Goal: Obtain resource: Download file/media

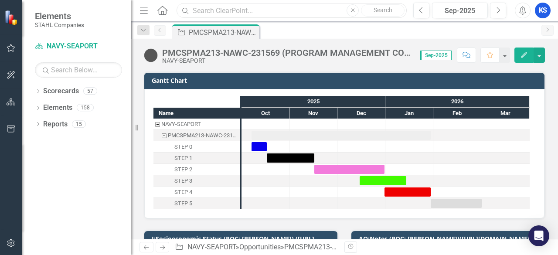
click at [231, 12] on input "text" at bounding box center [291, 10] width 230 height 15
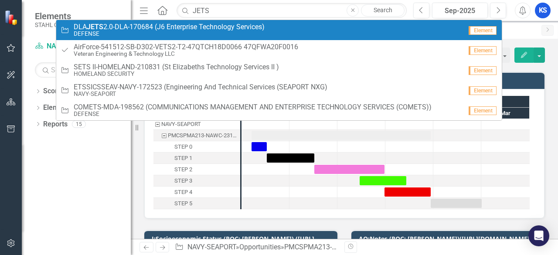
click at [117, 20] on link "Opportunity DLA JETS 2.0-DLA-170684 (J6 Enterprise Technology Services) DEFENSE…" at bounding box center [278, 30] width 445 height 20
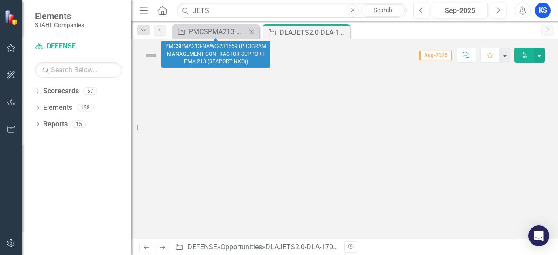
click at [252, 32] on icon at bounding box center [251, 31] width 5 height 5
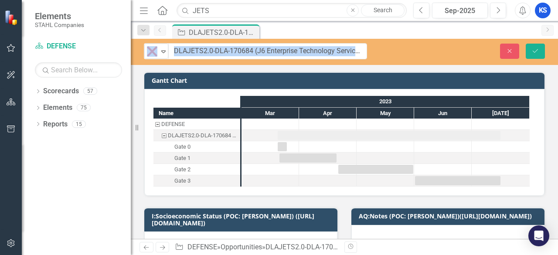
drag, startPoint x: 163, startPoint y: 54, endPoint x: 252, endPoint y: 54, distance: 88.4
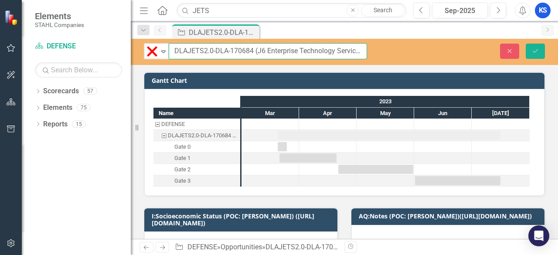
drag, startPoint x: 179, startPoint y: 49, endPoint x: 251, endPoint y: 51, distance: 72.8
click at [251, 51] on input "DLAJETS2.0-DLA-170684 (J6 Enterprise Technology Services)" at bounding box center [268, 51] width 198 height 16
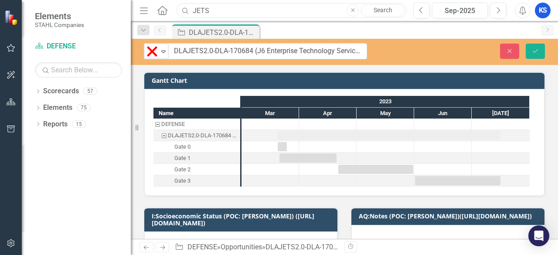
drag, startPoint x: 243, startPoint y: 15, endPoint x: 118, endPoint y: 20, distance: 125.2
click at [118, 20] on div "Elements [PERSON_NAME] Companies Scorecard DEFENSE Search Dropdown Scorecards 5…" at bounding box center [279, 127] width 558 height 255
paste input "2. G6 MOD Army"
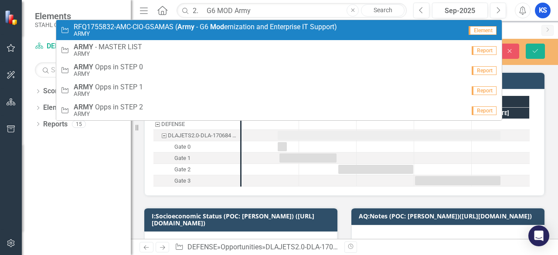
click at [185, 23] on strong "Army" at bounding box center [185, 27] width 17 height 8
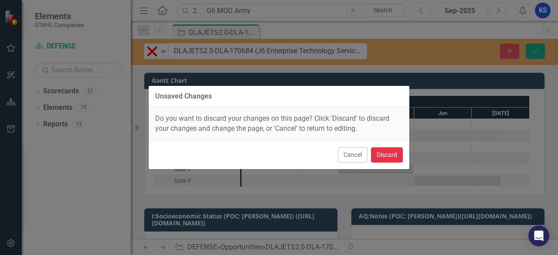
click at [383, 156] on button "Discard" at bounding box center [387, 154] width 32 height 15
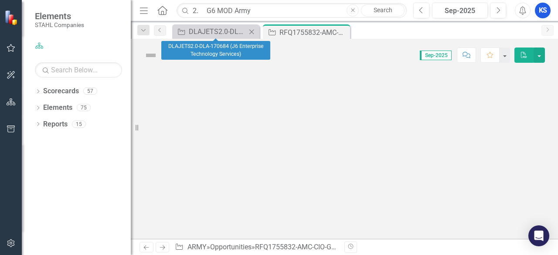
click at [251, 31] on icon at bounding box center [251, 31] width 5 height 5
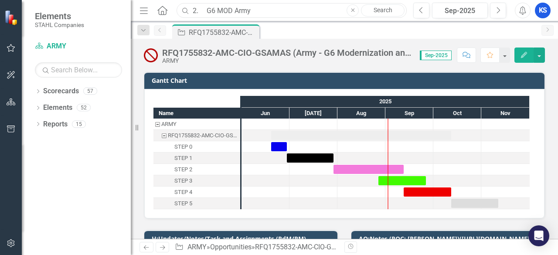
click at [206, 11] on input "2. G6 MOD Army" at bounding box center [291, 10] width 230 height 15
click at [90, 182] on div "Dropdown Scorecards 57 Dropdown [PERSON_NAME] Companies Dropdown ARMY ITES-3s D…" at bounding box center [76, 169] width 109 height 171
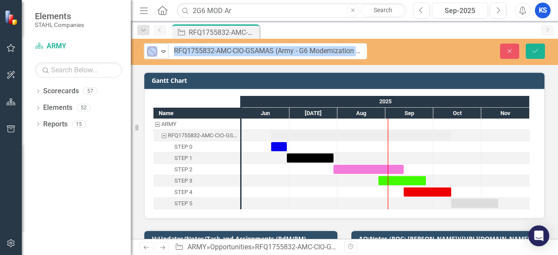
drag, startPoint x: 163, startPoint y: 52, endPoint x: 260, endPoint y: 55, distance: 96.3
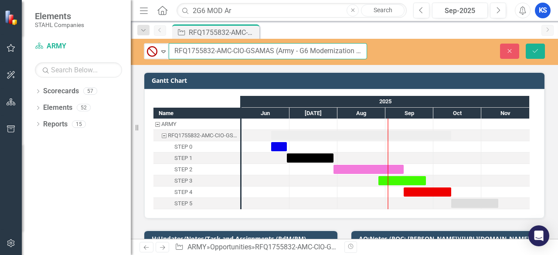
drag, startPoint x: 274, startPoint y: 51, endPoint x: 170, endPoint y: 52, distance: 103.7
click at [170, 52] on input "RFQ1755832-AMC-CIO-GSAMAS (Army - G6 Modernization and Enterprise IT Support)" at bounding box center [268, 51] width 198 height 16
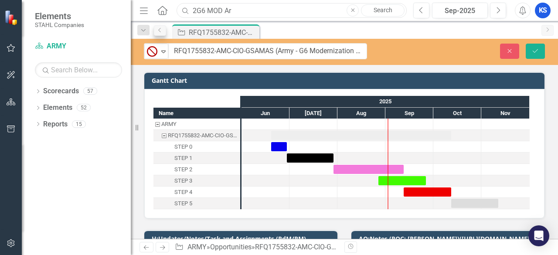
drag, startPoint x: 242, startPoint y: 8, endPoint x: 154, endPoint y: 26, distance: 90.2
click at [154, 26] on div "Menu Home Search 2G6 MOD Ar Close Search Previous Sep-2025 Next Alerts KS User …" at bounding box center [344, 127] width 427 height 255
paste input "RFQ1755832-AMC-CIO-GSAMAS"
click at [87, 174] on div "Dropdown Scorecards 57 Dropdown [PERSON_NAME] Companies Dropdown ARMY ITES-3s D…" at bounding box center [76, 169] width 109 height 171
drag, startPoint x: 301, startPoint y: 8, endPoint x: 85, endPoint y: 15, distance: 215.3
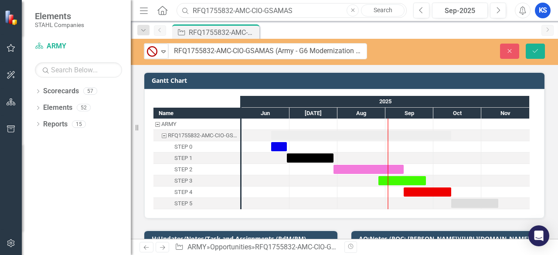
click at [86, 15] on div "Elements [PERSON_NAME] Companies Scorecard ARMY Search Dropdown Scorecards 57 D…" at bounding box center [279, 127] width 558 height 255
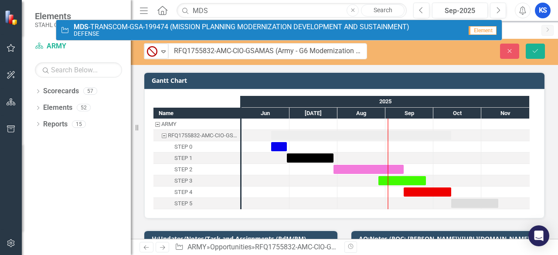
click at [107, 26] on span "MDS -TRANSCOM-GSA-199474 (MISSION PLANNING MODERNIZATION DEVELOPMENT AND SUSTAI…" at bounding box center [241, 27] width 335 height 8
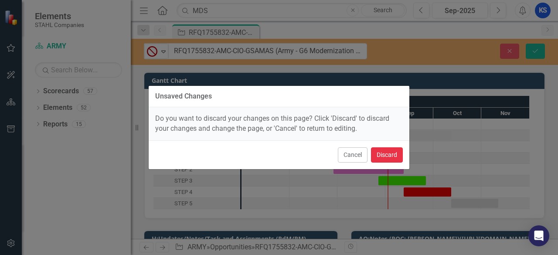
click at [382, 156] on button "Discard" at bounding box center [387, 154] width 32 height 15
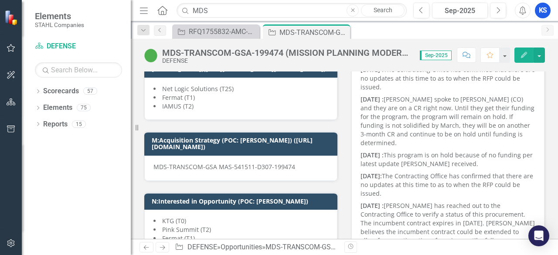
scroll to position [349, 0]
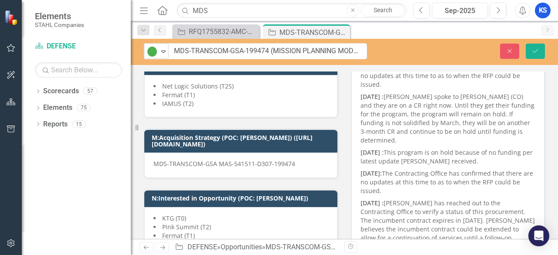
drag, startPoint x: 163, startPoint y: 53, endPoint x: 274, endPoint y: 49, distance: 110.7
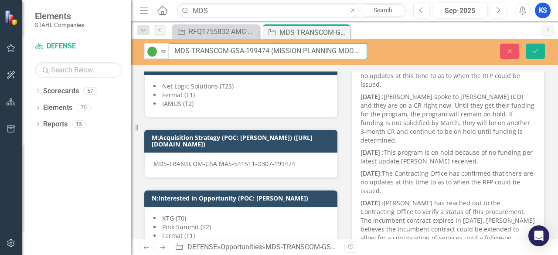
drag, startPoint x: 267, startPoint y: 51, endPoint x: 172, endPoint y: 59, distance: 95.8
click at [171, 55] on input "MDS-TRANSCOM-GSA-199474 (MISSION PLANNING MODERNIZATION DEVELOPMENT AND SUSTAIN…" at bounding box center [268, 51] width 198 height 16
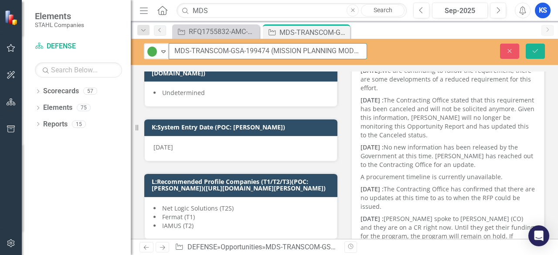
scroll to position [218, 0]
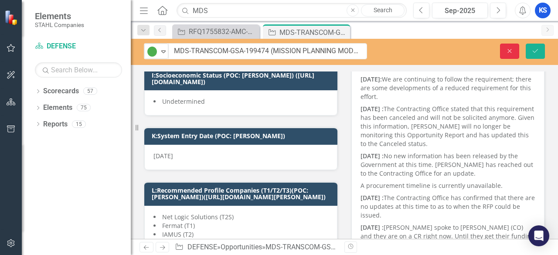
click at [510, 48] on icon "Close" at bounding box center [509, 51] width 8 height 6
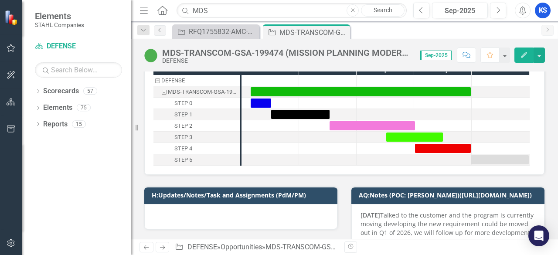
scroll to position [0, 0]
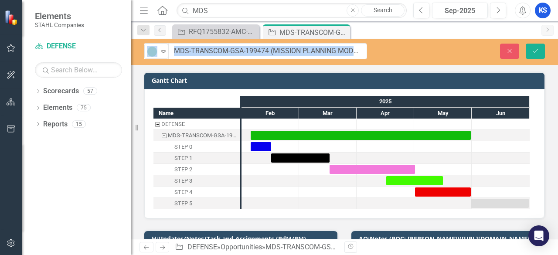
drag, startPoint x: 164, startPoint y: 53, endPoint x: 309, endPoint y: 53, distance: 145.5
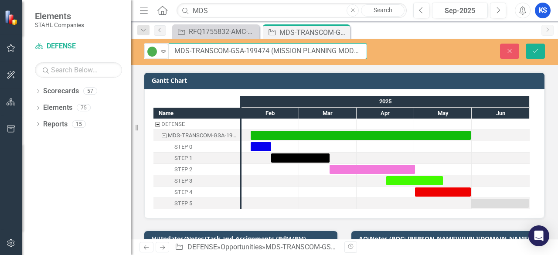
click at [298, 51] on input "MDS-TRANSCOM-GSA-199474 (MISSION PLANNING MODERNIZATION DEVELOPMENT AND SUSTAIN…" at bounding box center [268, 51] width 198 height 16
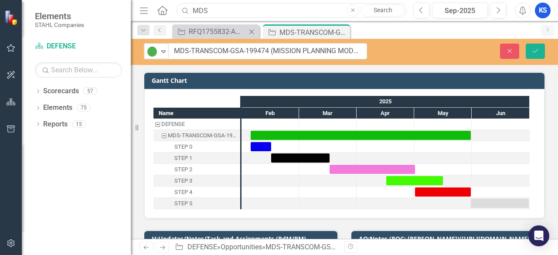
drag, startPoint x: 211, startPoint y: 13, endPoint x: 220, endPoint y: 37, distance: 26.1
click at [149, 16] on div "Menu Home Search MDS Close Search" at bounding box center [270, 10] width 267 height 17
type input "MAPS"
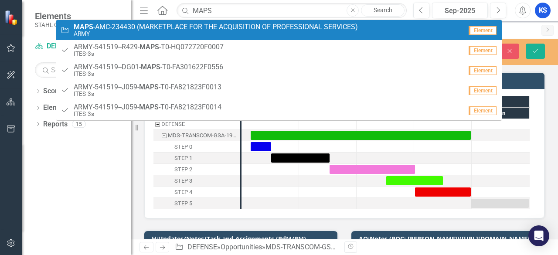
click at [149, 36] on small "ARMY" at bounding box center [216, 33] width 284 height 7
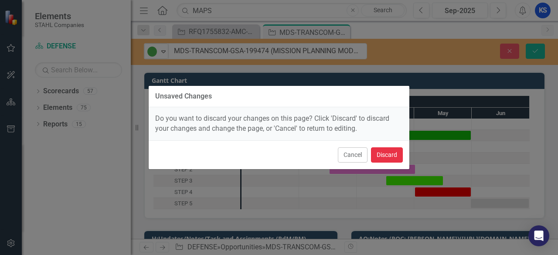
click at [377, 152] on button "Discard" at bounding box center [387, 154] width 32 height 15
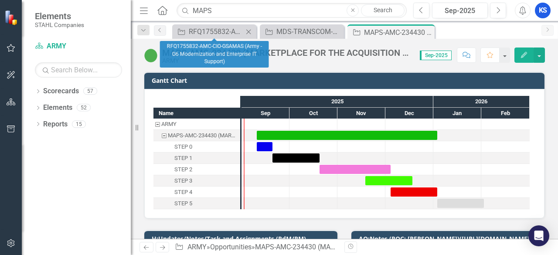
click at [248, 33] on icon "Close" at bounding box center [248, 31] width 9 height 7
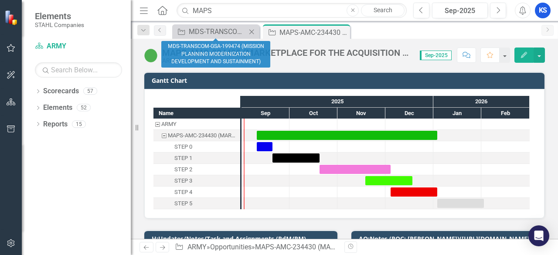
click at [251, 31] on icon at bounding box center [251, 31] width 5 height 5
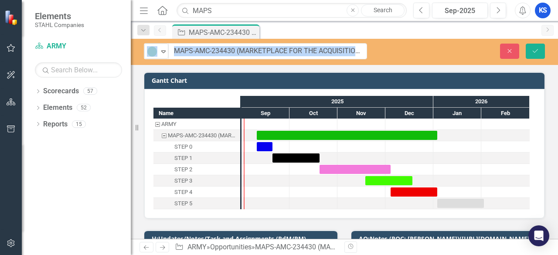
drag, startPoint x: 162, startPoint y: 51, endPoint x: 216, endPoint y: 51, distance: 54.0
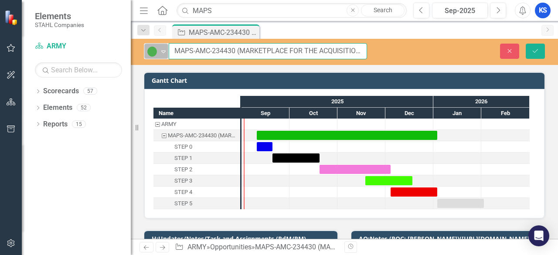
drag, startPoint x: 234, startPoint y: 51, endPoint x: 150, endPoint y: 56, distance: 83.8
click at [150, 56] on div "Active Expand MAPS-AMC-234430 (MARKETPLACE FOR THE ACQUISITION OF PROFESSIONAL …" at bounding box center [255, 51] width 223 height 16
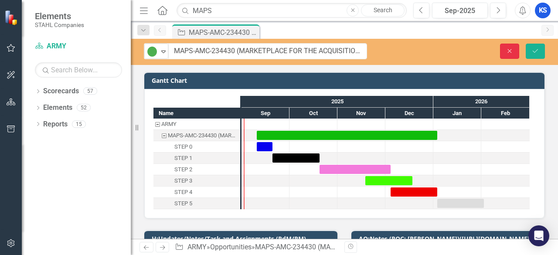
click at [511, 53] on icon "Close" at bounding box center [509, 51] width 8 height 6
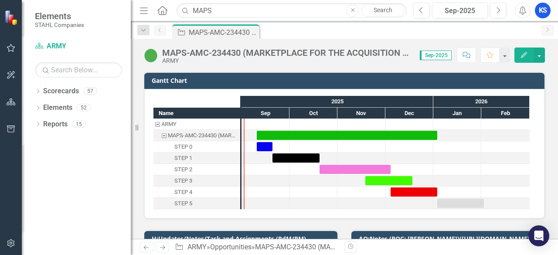
click at [354, 12] on icon "Close" at bounding box center [353, 10] width 4 height 5
click at [159, 11] on icon "Home" at bounding box center [161, 10] width 11 height 9
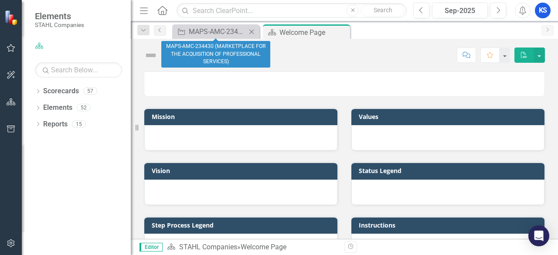
click at [252, 30] on icon "Close" at bounding box center [251, 31] width 9 height 7
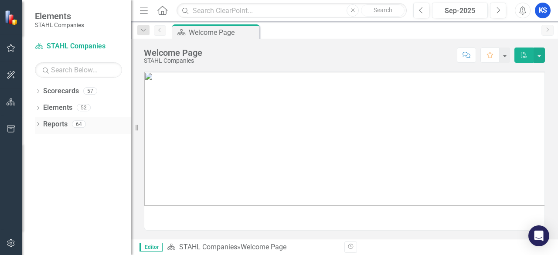
click at [40, 123] on icon "Dropdown" at bounding box center [38, 124] width 6 height 5
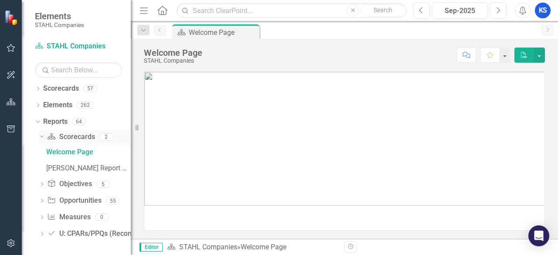
scroll to position [3, 0]
click at [39, 202] on icon "Dropdown" at bounding box center [42, 200] width 6 height 5
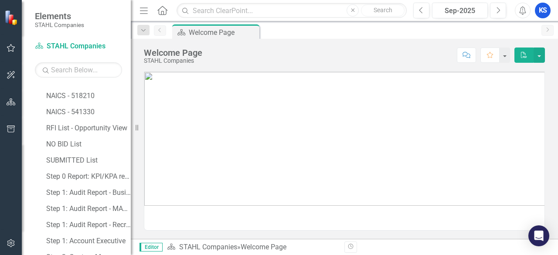
scroll to position [596, 0]
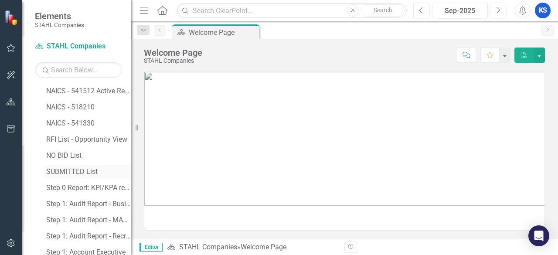
click at [80, 171] on div "SUBMITTED List" at bounding box center [88, 172] width 85 height 8
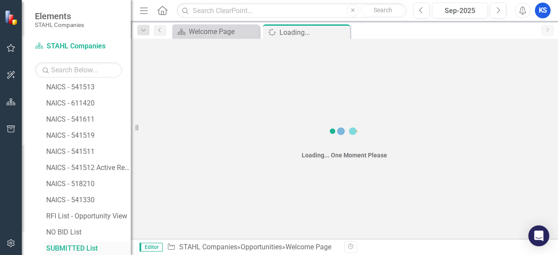
scroll to position [519, 0]
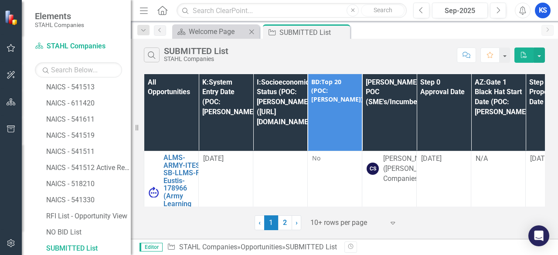
click at [254, 30] on icon "Close" at bounding box center [251, 31] width 9 height 7
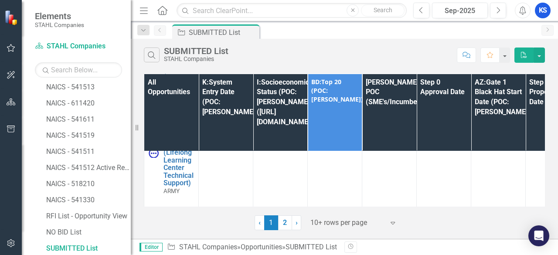
scroll to position [44, 0]
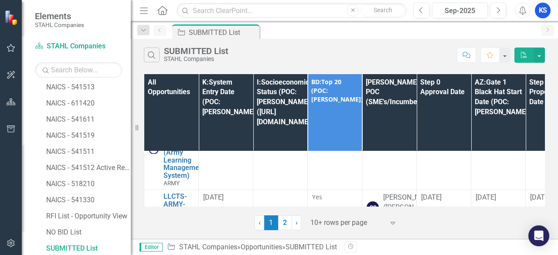
click at [392, 222] on icon at bounding box center [392, 223] width 4 height 3
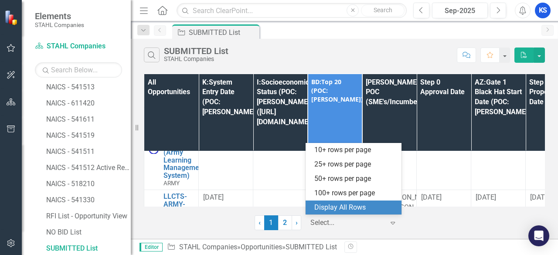
click at [353, 205] on div "Display All Rows" at bounding box center [355, 208] width 82 height 10
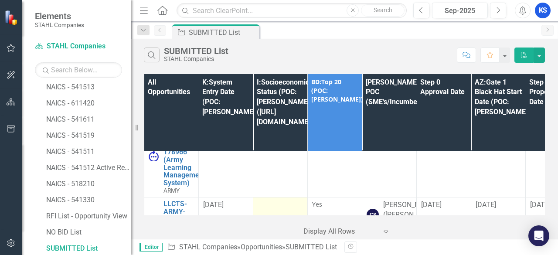
scroll to position [0, 0]
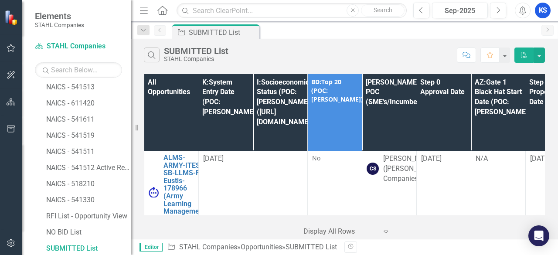
click at [521, 56] on icon "PDF" at bounding box center [524, 55] width 8 height 6
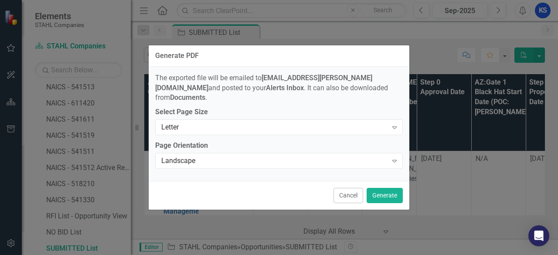
drag, startPoint x: 351, startPoint y: 193, endPoint x: 491, endPoint y: 105, distance: 165.0
click at [352, 193] on button "Cancel" at bounding box center [348, 195] width 30 height 15
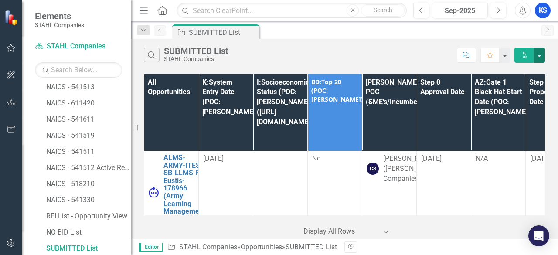
click at [539, 51] on button "button" at bounding box center [538, 54] width 11 height 15
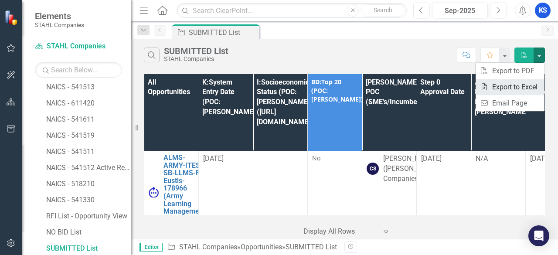
click at [524, 83] on link "Excel Export to Excel" at bounding box center [509, 87] width 69 height 16
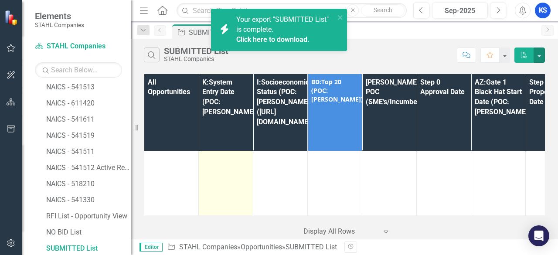
scroll to position [305, 0]
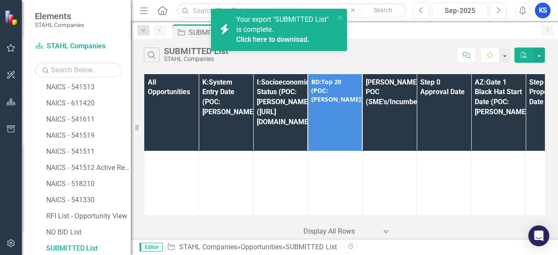
click at [278, 41] on link "Click here to download." at bounding box center [272, 39] width 73 height 8
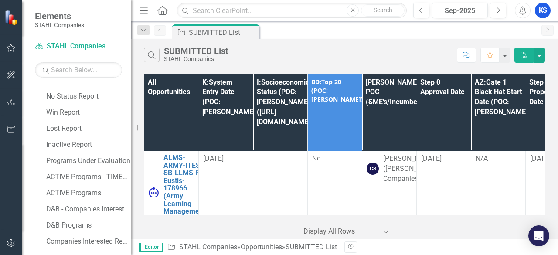
scroll to position [160, 0]
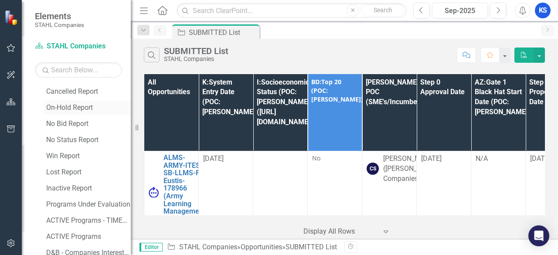
click at [75, 104] on div "On-Hold Report" at bounding box center [88, 108] width 85 height 8
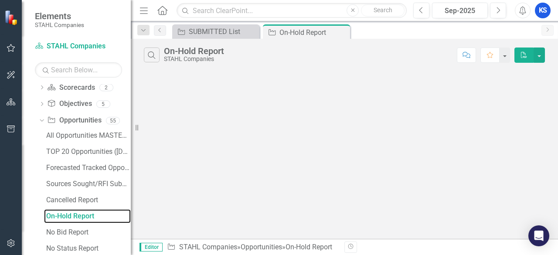
scroll to position [20, 0]
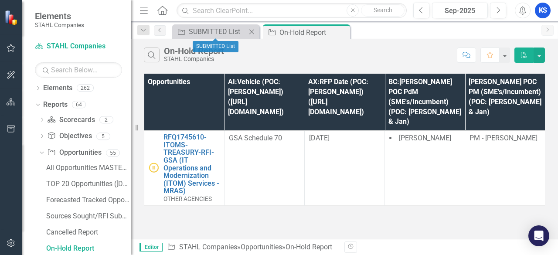
click at [253, 32] on icon "Close" at bounding box center [251, 31] width 9 height 7
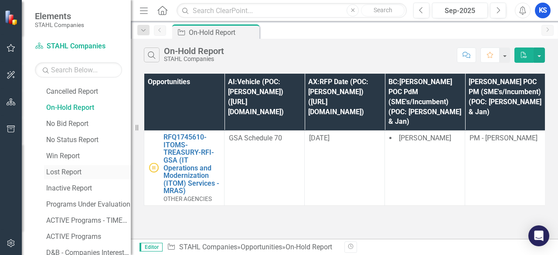
scroll to position [204, 0]
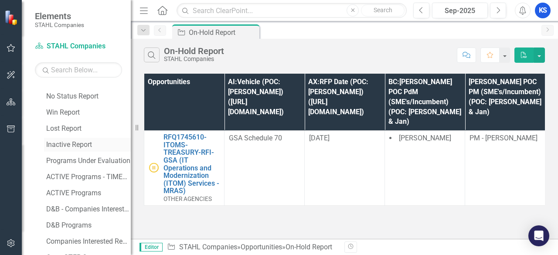
click at [79, 148] on link "Inactive Report" at bounding box center [87, 145] width 87 height 14
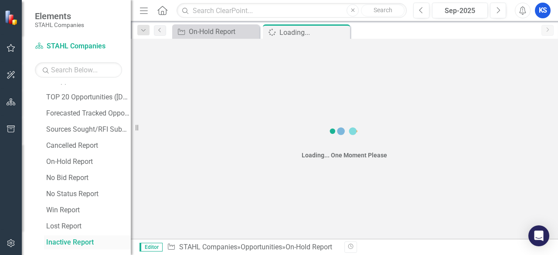
scroll to position [100, 0]
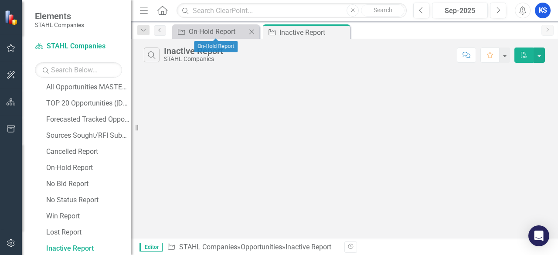
click at [252, 32] on icon at bounding box center [251, 31] width 5 height 5
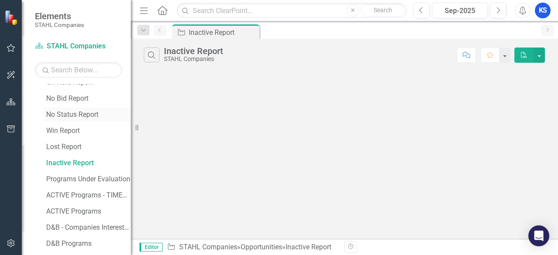
scroll to position [204, 0]
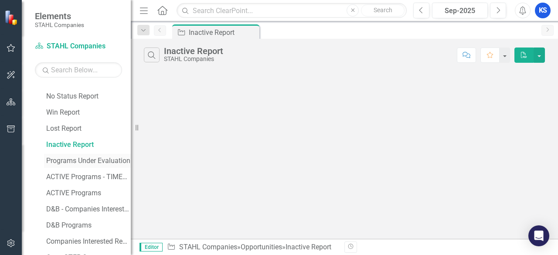
click at [84, 163] on div "Programs Under Evaluation" at bounding box center [88, 161] width 85 height 8
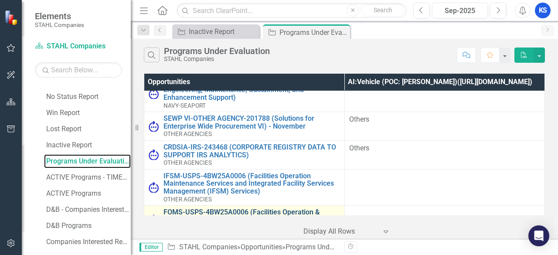
scroll to position [715, 0]
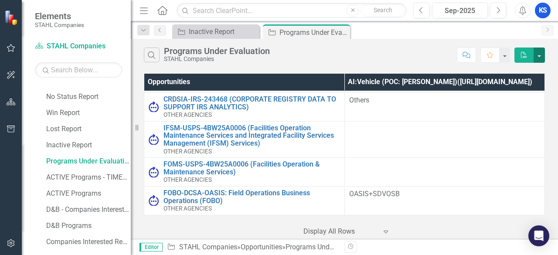
click at [541, 51] on button "button" at bounding box center [538, 54] width 11 height 15
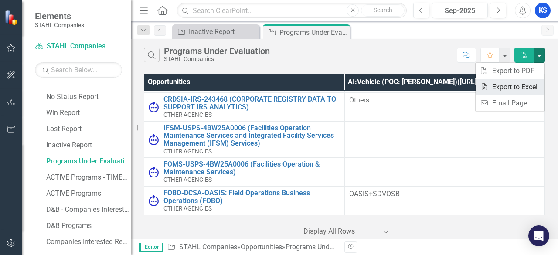
click at [511, 88] on link "Excel Export to Excel" at bounding box center [509, 87] width 69 height 16
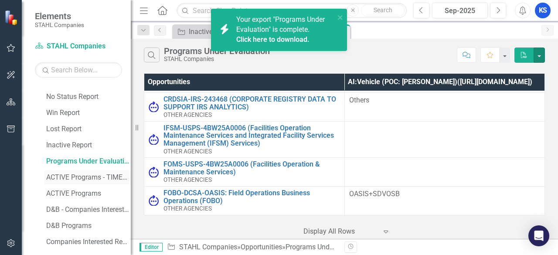
scroll to position [247, 0]
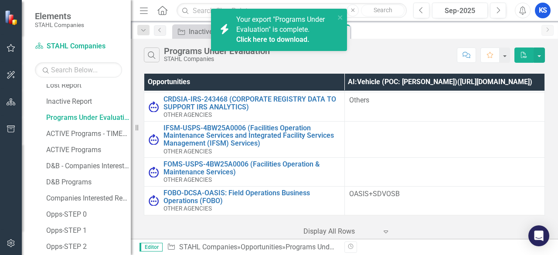
click at [254, 41] on link "Click here to download." at bounding box center [272, 39] width 73 height 8
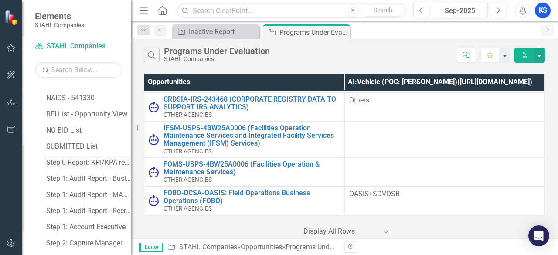
scroll to position [639, 0]
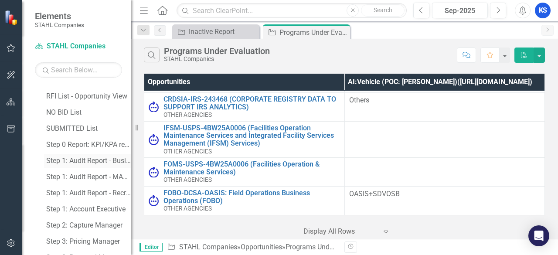
click at [91, 163] on div "Step 1: Audit Report - Business Development" at bounding box center [88, 161] width 85 height 8
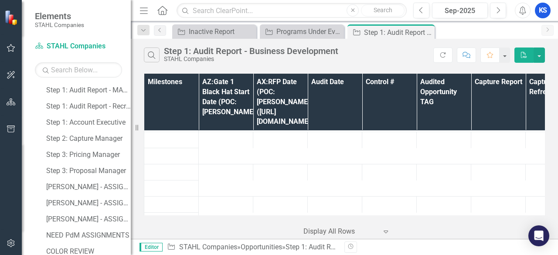
scroll to position [856, 0]
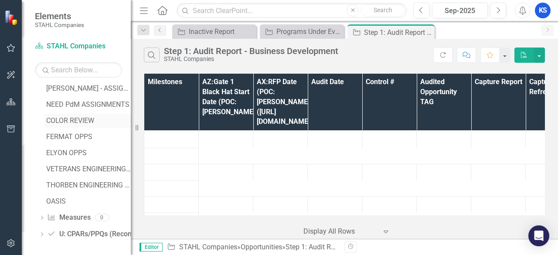
click at [73, 122] on div "COLOR REVIEW" at bounding box center [88, 121] width 85 height 8
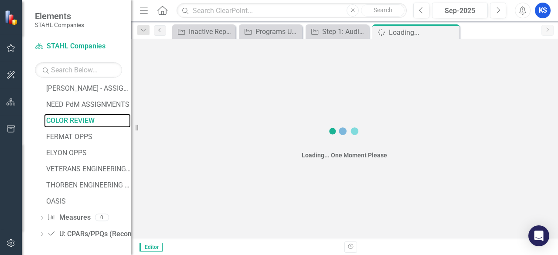
scroll to position [729, 0]
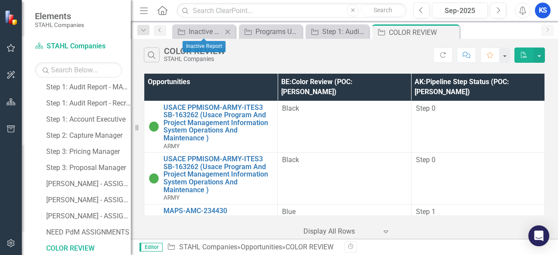
click at [228, 32] on icon at bounding box center [227, 31] width 5 height 5
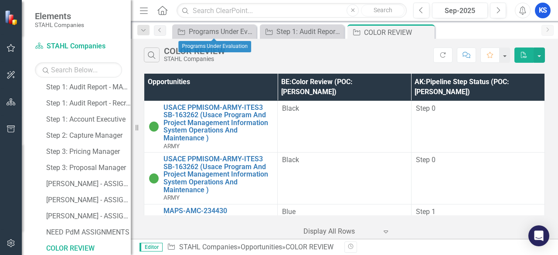
drag, startPoint x: 249, startPoint y: 32, endPoint x: 251, endPoint y: 39, distance: 7.2
click at [0, 0] on icon at bounding box center [0, 0] width 0 height 0
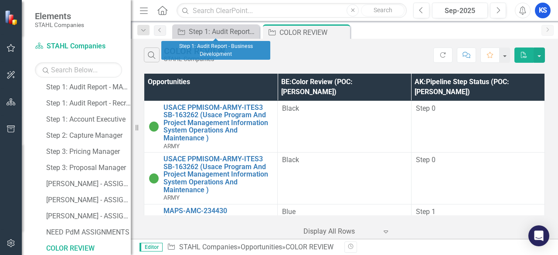
drag, startPoint x: 252, startPoint y: 33, endPoint x: 243, endPoint y: 54, distance: 22.3
click at [0, 0] on icon "Close" at bounding box center [0, 0] width 0 height 0
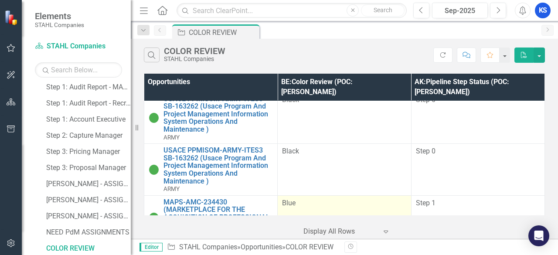
scroll to position [0, 0]
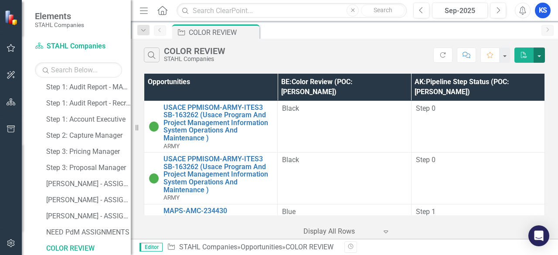
click at [541, 59] on button "button" at bounding box center [538, 54] width 11 height 15
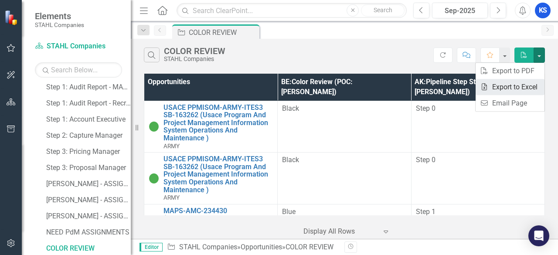
click at [517, 86] on link "Excel Export to Excel" at bounding box center [509, 87] width 69 height 16
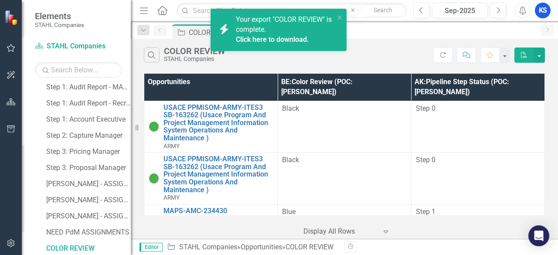
click at [281, 41] on link "Click here to download." at bounding box center [272, 39] width 73 height 8
